Goal: Check status: Check status

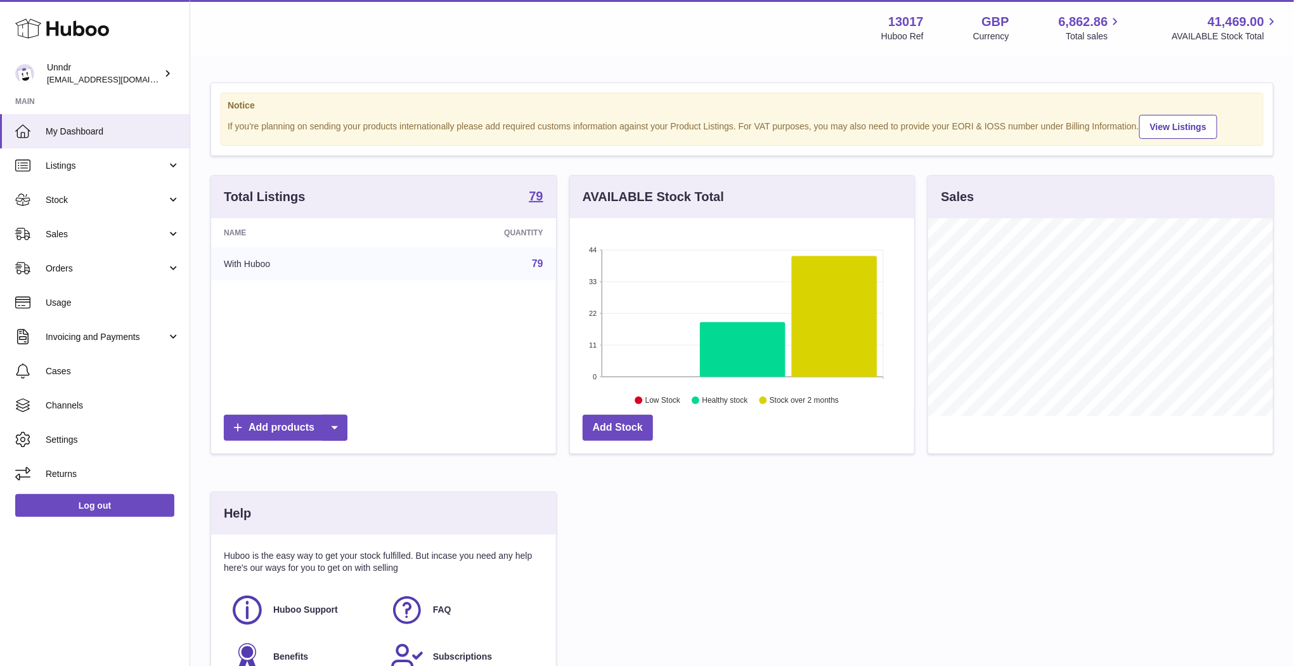
scroll to position [198, 345]
click at [79, 230] on span "Sales" at bounding box center [106, 234] width 121 height 12
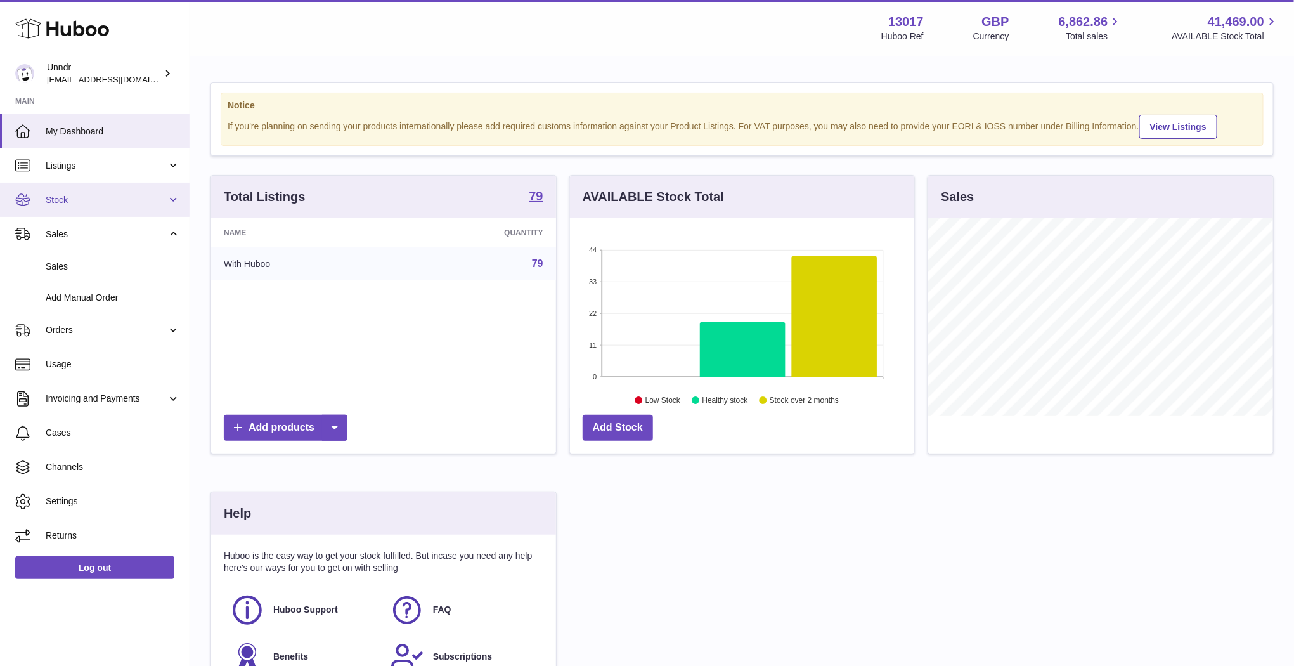
click at [83, 196] on span "Stock" at bounding box center [106, 200] width 121 height 12
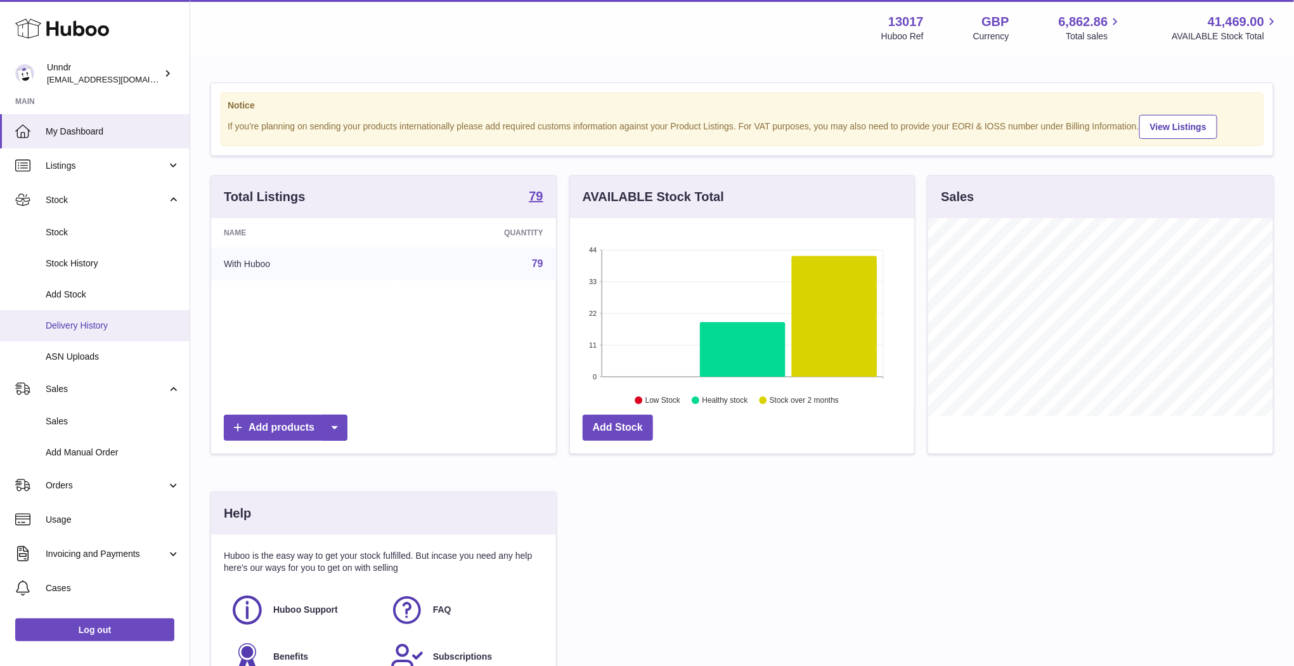
click at [81, 328] on span "Delivery History" at bounding box center [113, 326] width 134 height 12
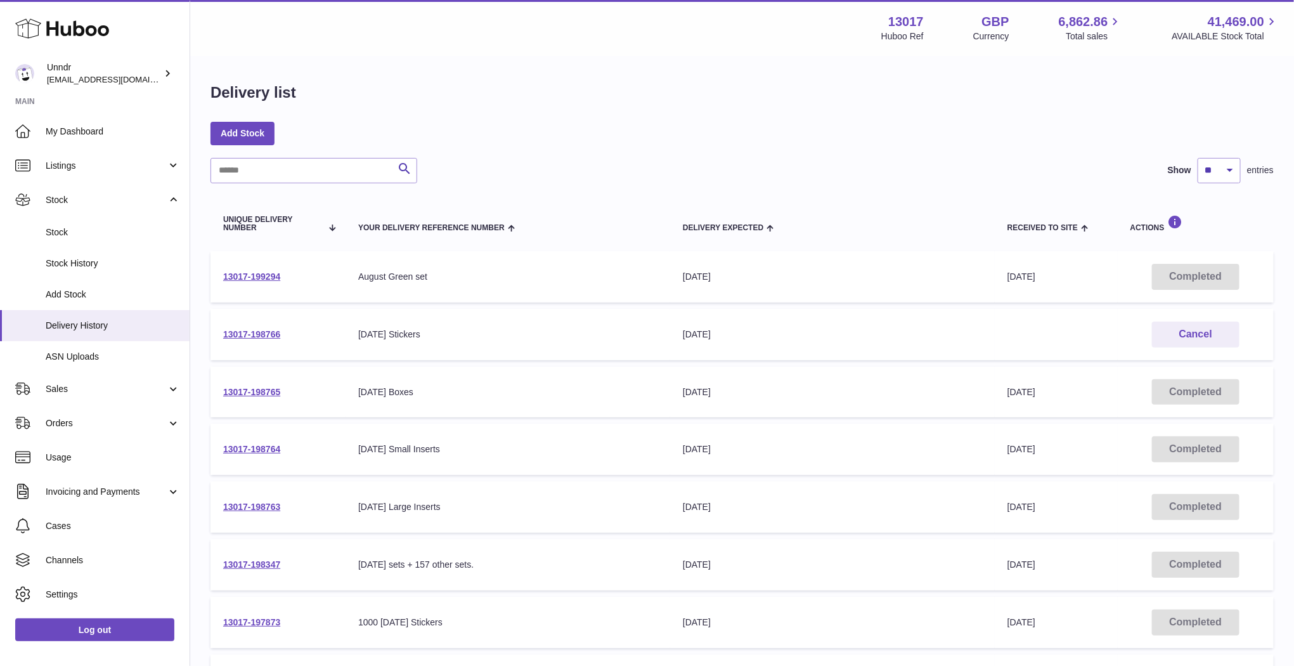
drag, startPoint x: 306, startPoint y: 263, endPoint x: 302, endPoint y: 285, distance: 21.8
click at [302, 285] on td "13017-199294" at bounding box center [277, 276] width 135 height 51
copy link "13017-199294"
click at [87, 391] on span "Sales" at bounding box center [106, 389] width 121 height 12
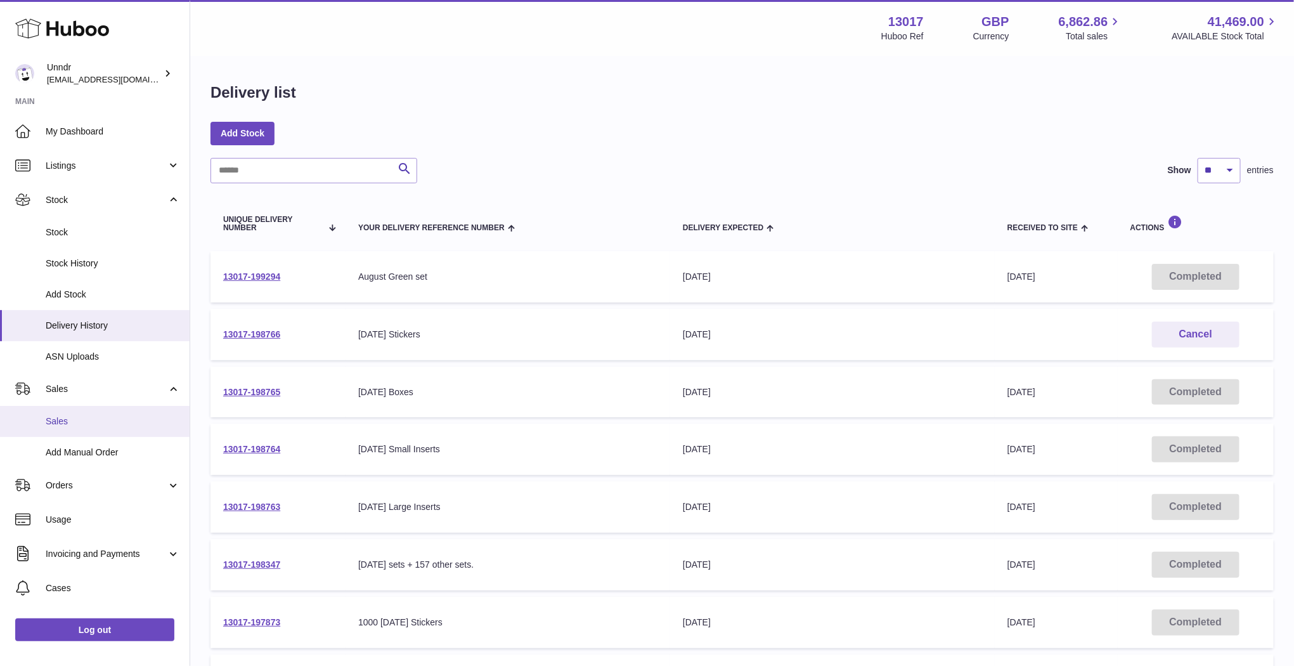
click at [75, 411] on link "Sales" at bounding box center [95, 421] width 190 height 31
